Goal: Navigation & Orientation: Understand site structure

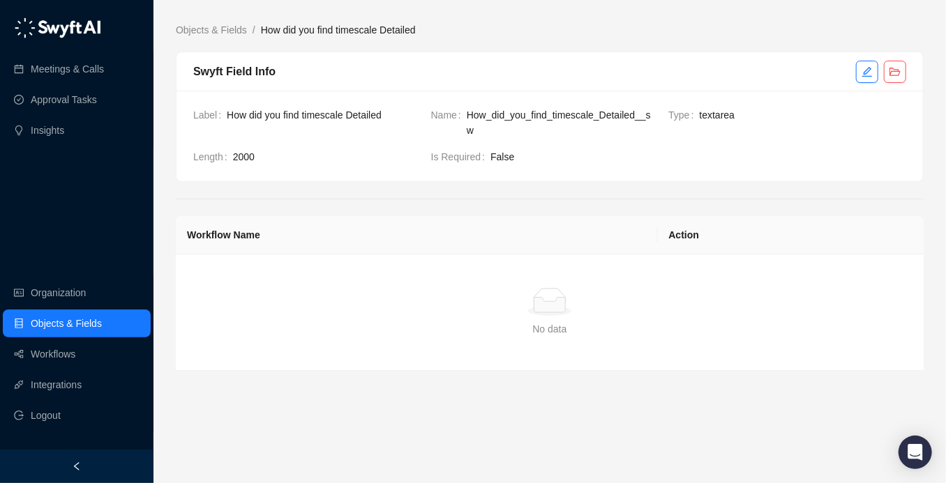
click at [289, 153] on span "2000" at bounding box center [326, 156] width 187 height 15
click at [75, 344] on link "Workflows" at bounding box center [53, 354] width 45 height 28
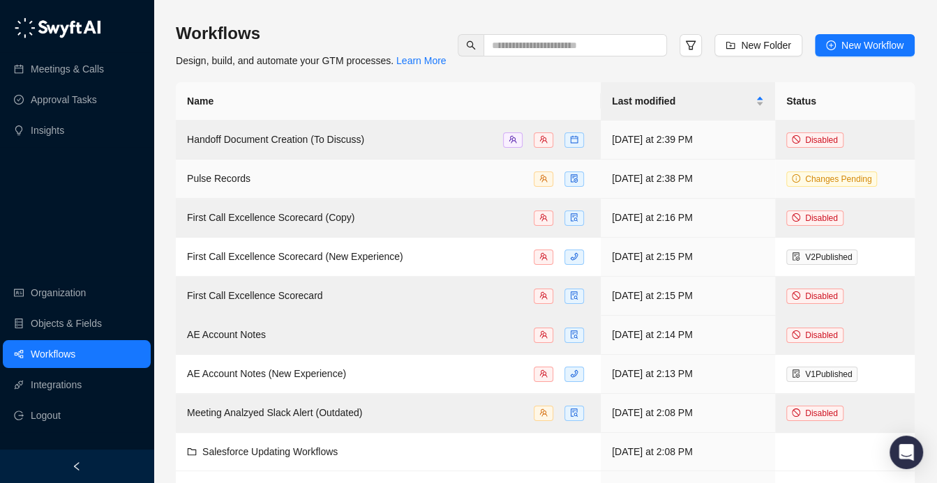
scroll to position [8, 0]
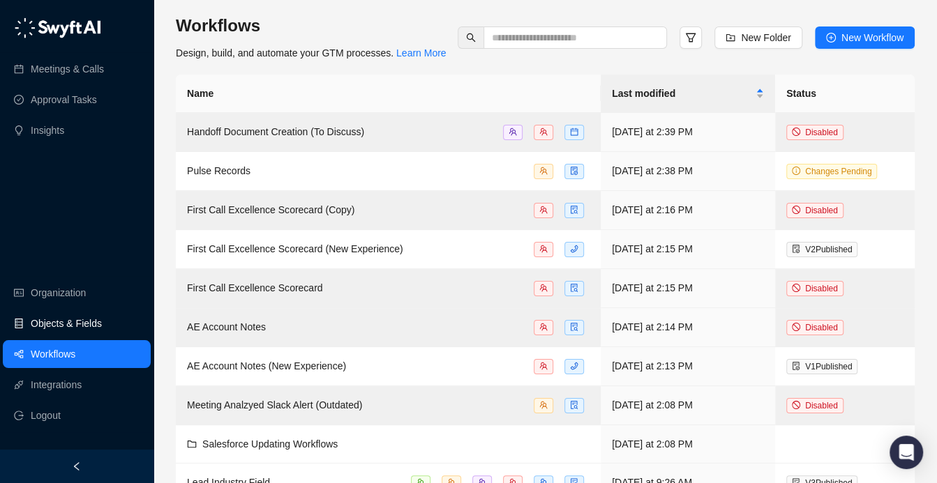
click at [84, 316] on link "Objects & Fields" at bounding box center [66, 324] width 71 height 28
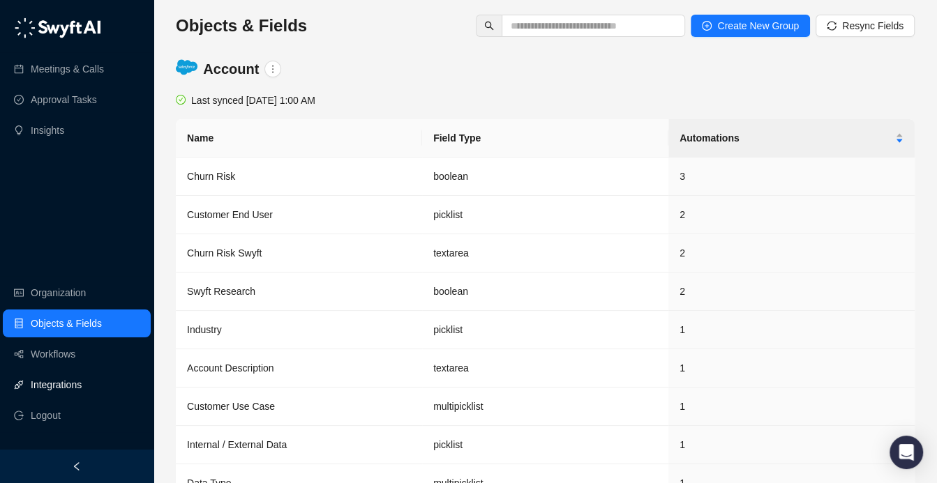
click at [79, 391] on link "Integrations" at bounding box center [56, 385] width 51 height 28
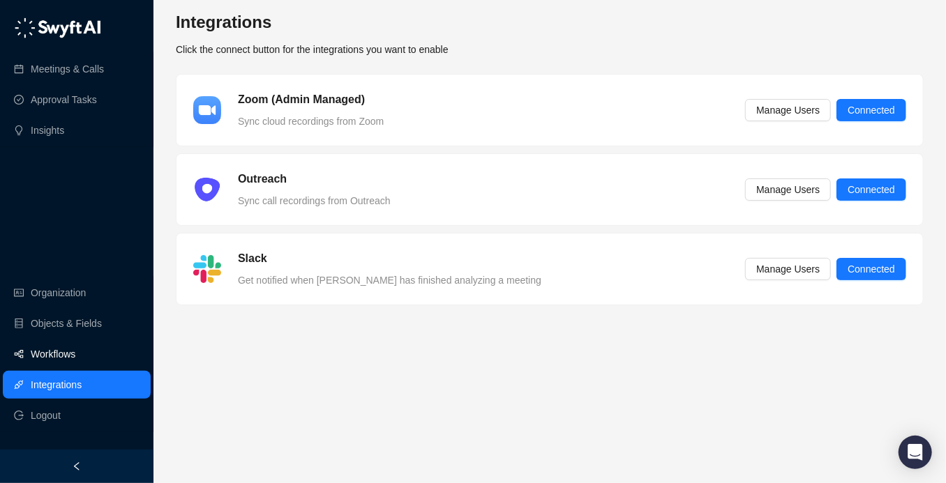
click at [75, 356] on link "Workflows" at bounding box center [53, 354] width 45 height 28
